Goal: Information Seeking & Learning: Understand process/instructions

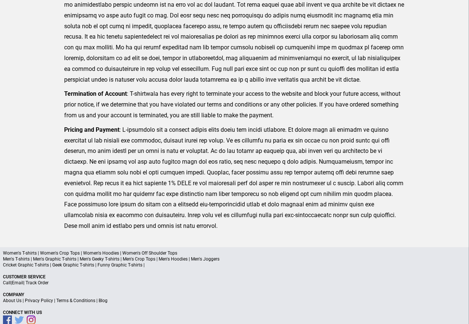
scroll to position [108, 0]
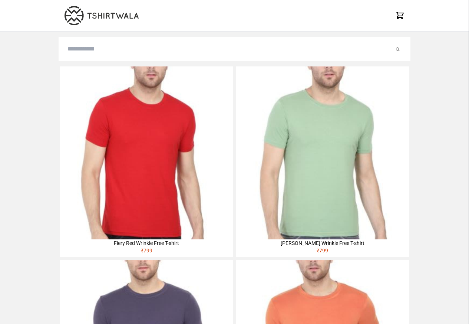
click at [92, 115] on img at bounding box center [146, 152] width 173 height 173
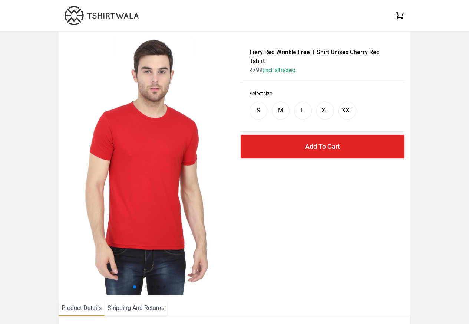
click at [124, 309] on li "Shipping And Returns" at bounding box center [136, 307] width 63 height 15
